Goal: Information Seeking & Learning: Learn about a topic

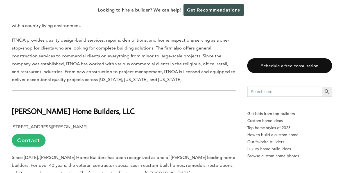
scroll to position [787, 0]
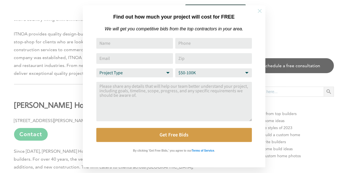
click at [259, 10] on icon at bounding box center [260, 11] width 4 height 4
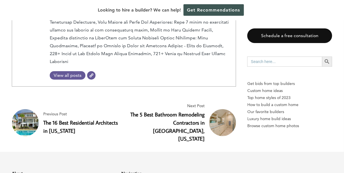
scroll to position [1293, 0]
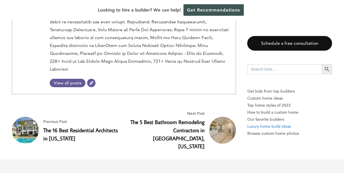
click at [250, 123] on p "Luxury home build ideas" at bounding box center [289, 126] width 85 height 7
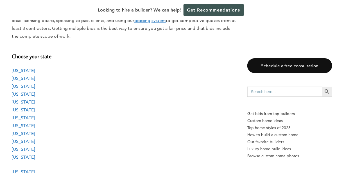
scroll to position [450, 0]
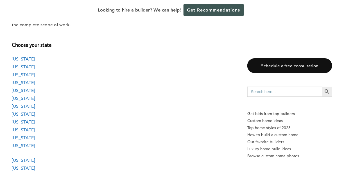
click at [24, 59] on link "[US_STATE]" at bounding box center [23, 58] width 23 height 5
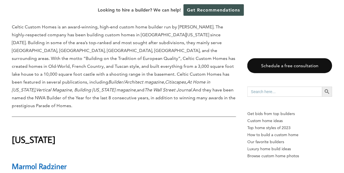
scroll to position [1515, 0]
